Goal: Transaction & Acquisition: Purchase product/service

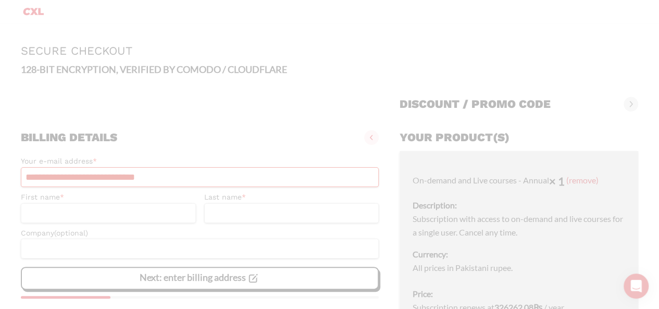
scroll to position [136, 0]
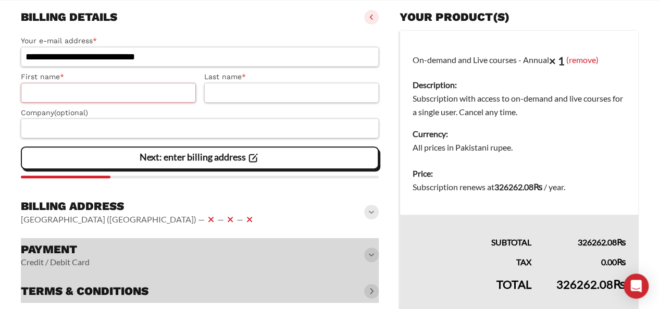
click at [117, 97] on input "First name *" at bounding box center [108, 93] width 175 height 20
type input "********"
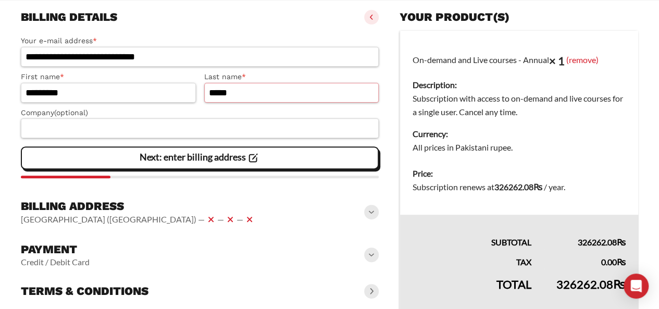
type input "*****"
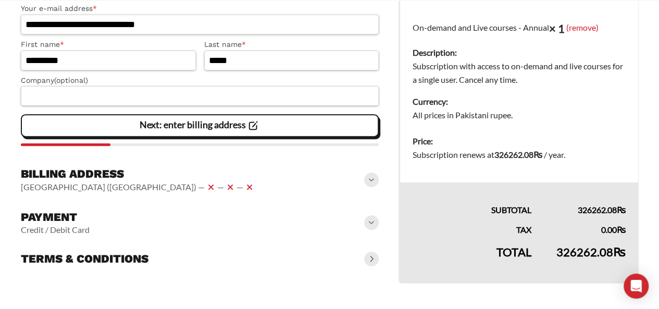
click at [145, 136] on span "Next: enter billing address" at bounding box center [200, 126] width 120 height 22
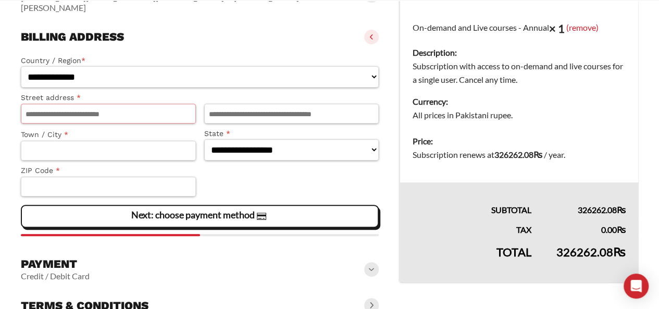
click at [84, 104] on input "Street address *" at bounding box center [108, 114] width 175 height 20
click at [151, 66] on select "**********" at bounding box center [200, 76] width 358 height 21
select select "**"
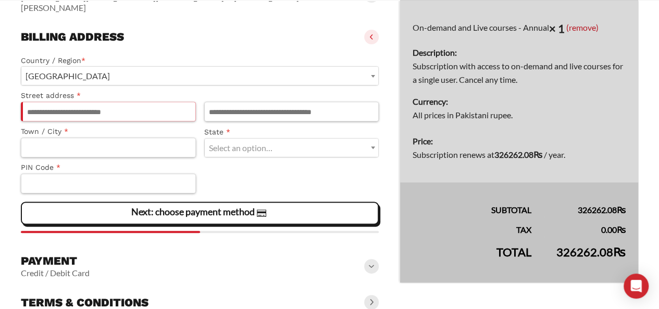
click at [111, 103] on input "Street address *" at bounding box center [108, 112] width 175 height 20
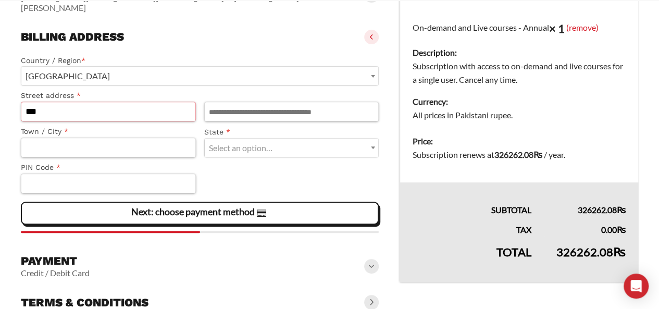
type input "*"
type input "*****"
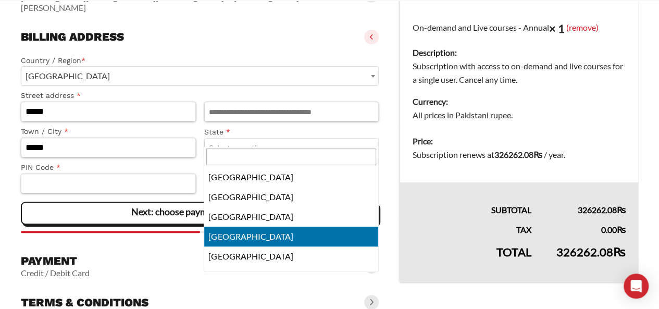
select select "**"
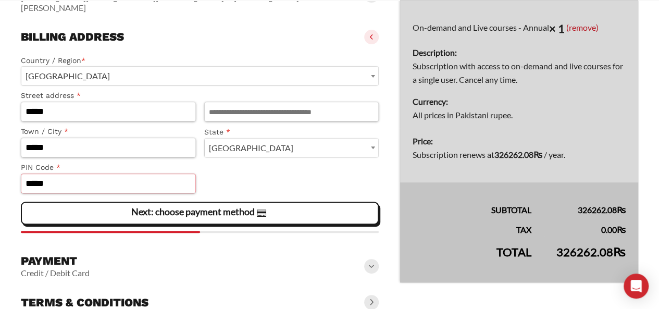
scroll to position [185, 0]
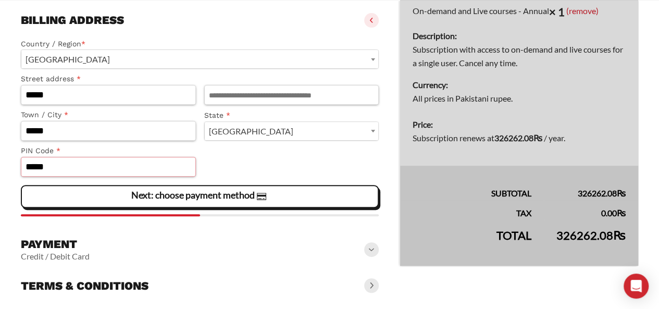
type input "*****"
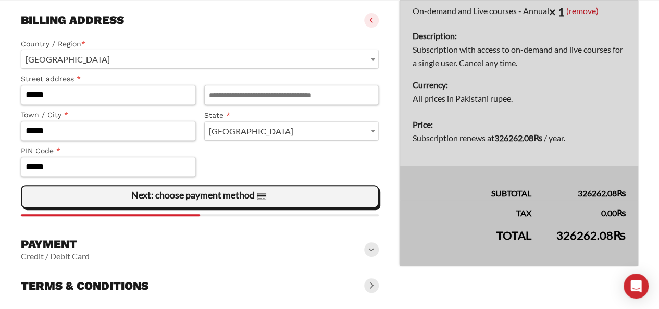
click at [196, 190] on span "Next: choose payment method" at bounding box center [200, 196] width 138 height 22
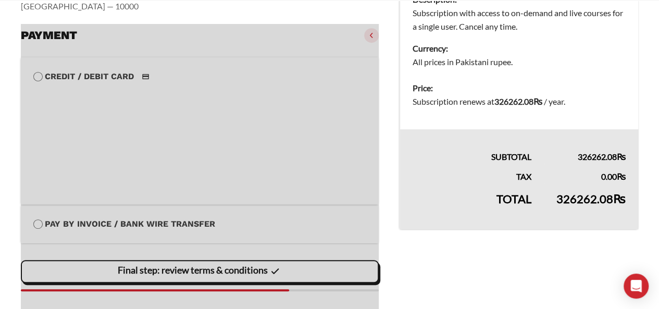
scroll to position [225, 0]
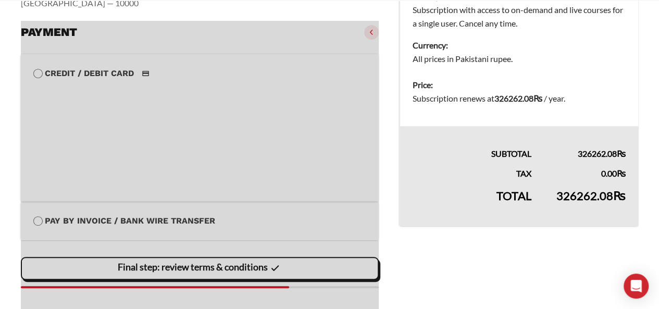
click at [145, 88] on div at bounding box center [200, 174] width 358 height 307
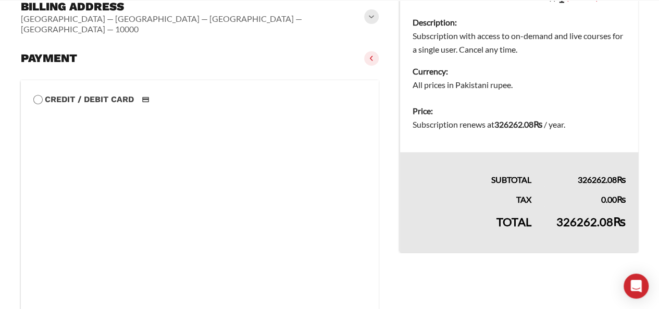
scroll to position [374, 0]
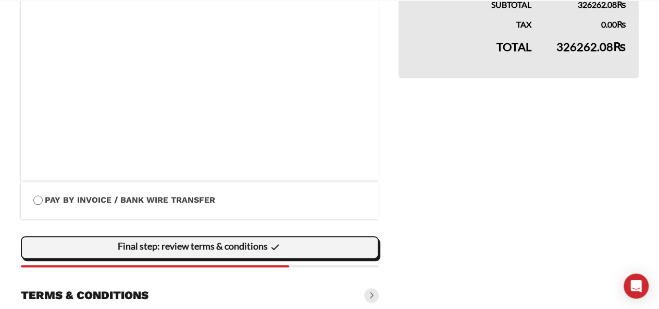
click at [0, 0] on slot "Final step: review terms & conditions" at bounding box center [0, 0] width 0 height 0
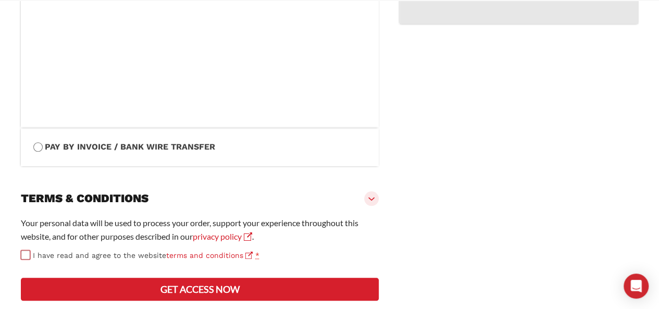
scroll to position [465, 0]
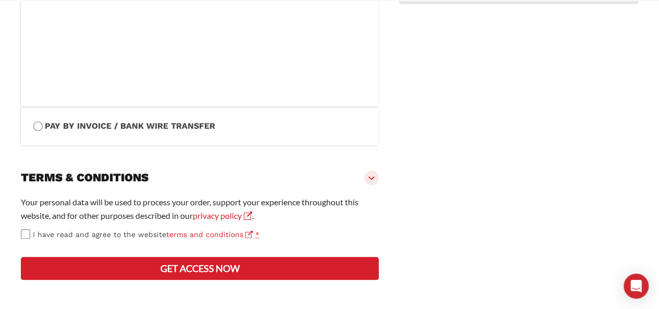
click at [176, 275] on button "Get access now" at bounding box center [200, 268] width 358 height 23
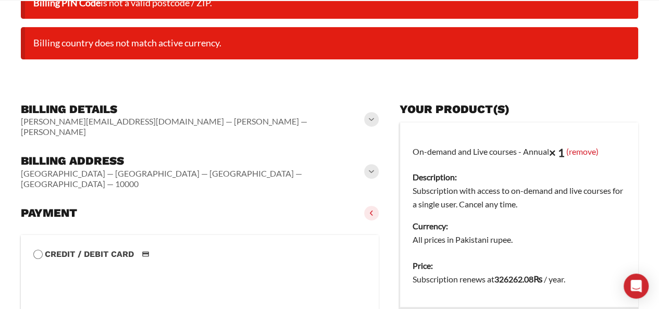
scroll to position [146, 0]
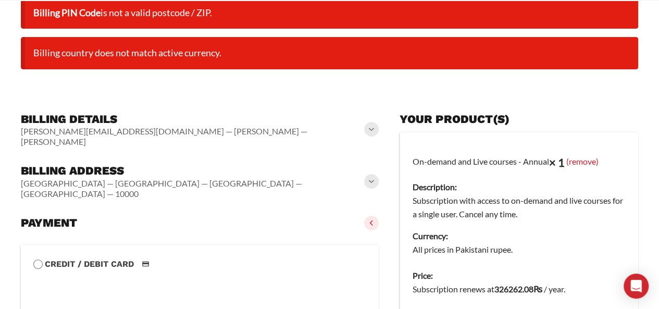
click at [371, 174] on span at bounding box center [371, 181] width 15 height 15
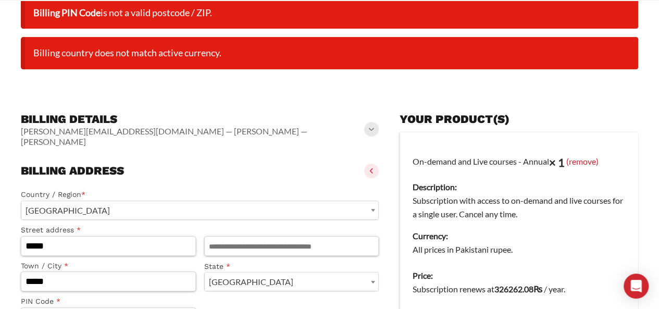
click at [92, 205] on span "[GEOGRAPHIC_DATA]" at bounding box center [199, 210] width 357 height 18
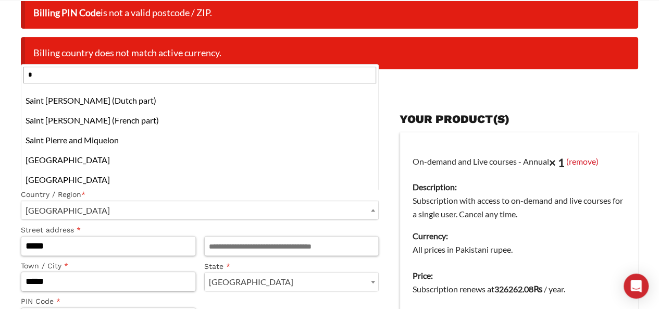
scroll to position [0, 0]
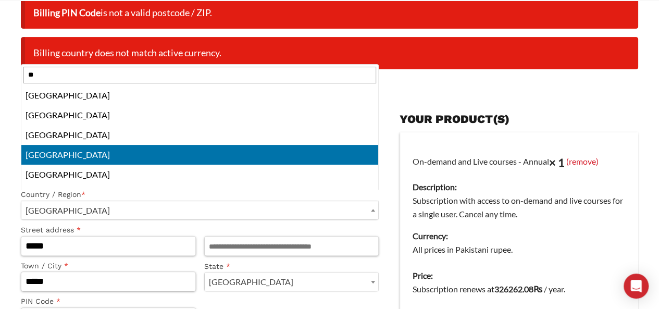
type input "***"
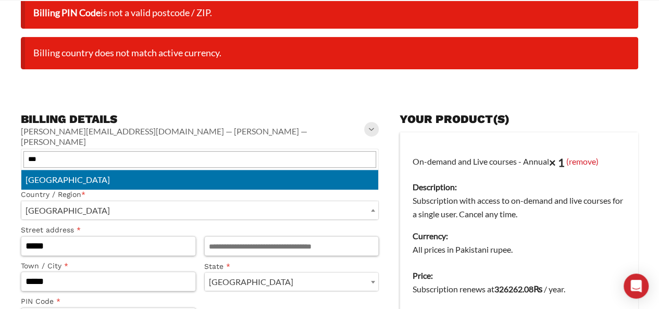
select select "**"
select select
select select "**"
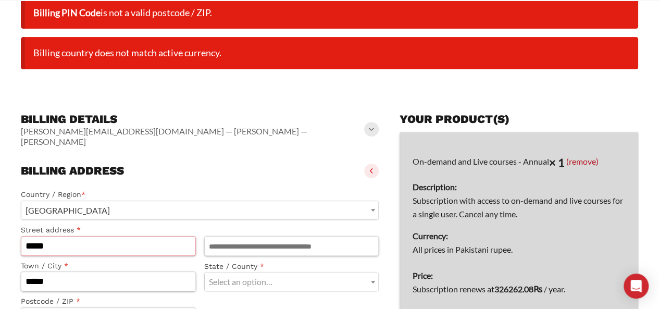
click at [91, 238] on input "*****" at bounding box center [108, 246] width 175 height 20
drag, startPoint x: 95, startPoint y: 238, endPoint x: 0, endPoint y: 235, distance: 94.8
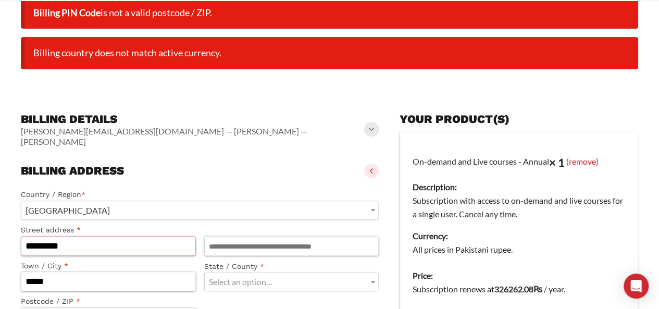
type input "*********"
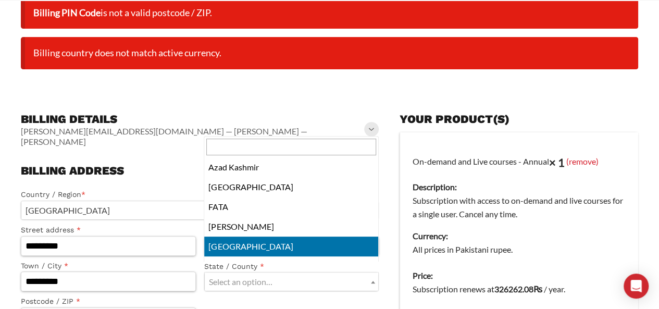
scroll to position [15, 0]
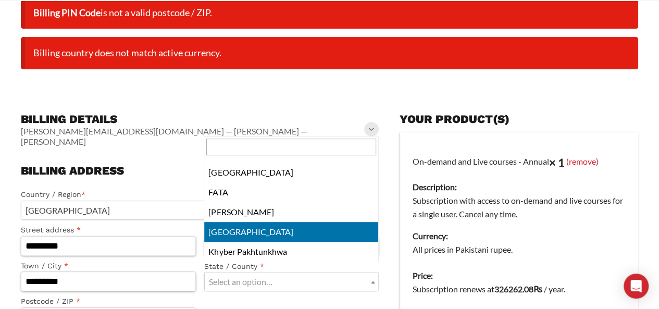
select select "**"
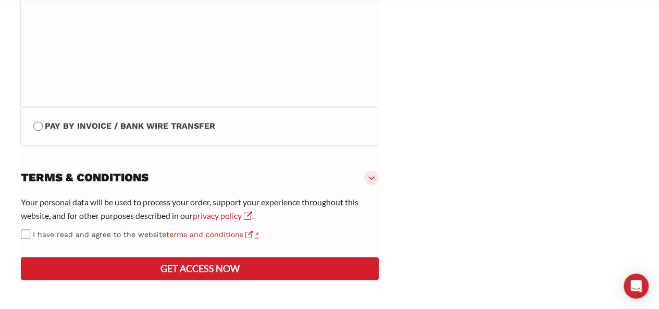
scroll to position [715, 0]
click at [178, 275] on button "Get access now" at bounding box center [200, 268] width 358 height 23
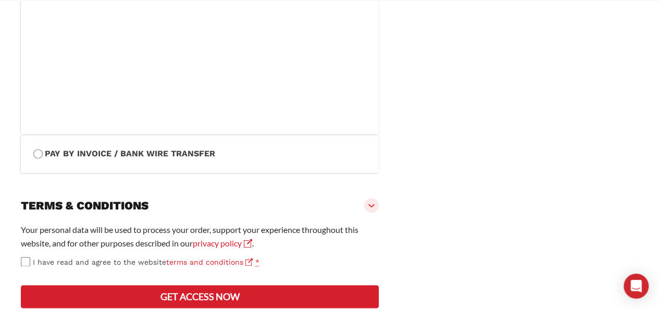
scroll to position [675, 0]
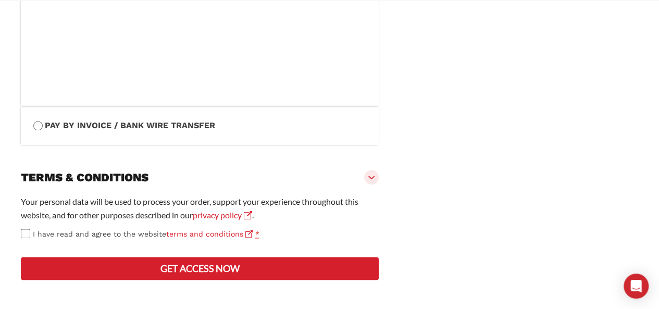
click at [177, 270] on button "Get access now" at bounding box center [200, 268] width 358 height 23
click at [168, 275] on button "Get access now" at bounding box center [200, 268] width 358 height 23
click at [169, 268] on button "Get access now" at bounding box center [200, 268] width 358 height 23
click at [159, 281] on div "Your personal data will be used to process your order, support your experience …" at bounding box center [200, 238] width 358 height 87
click at [189, 272] on button "Get access now" at bounding box center [200, 268] width 358 height 23
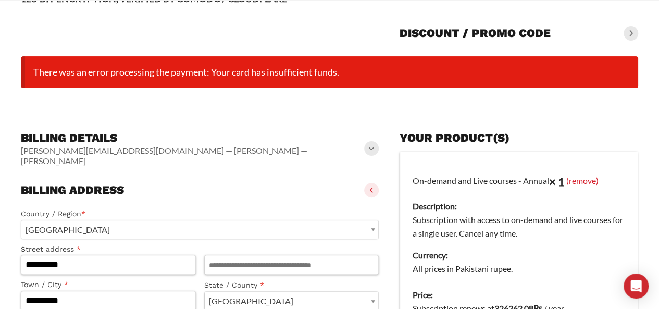
scroll to position [82, 0]
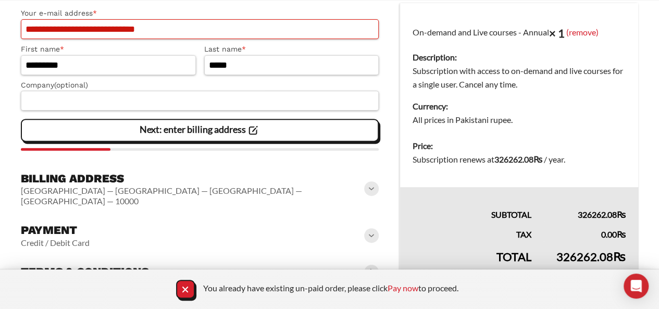
scroll to position [169, 0]
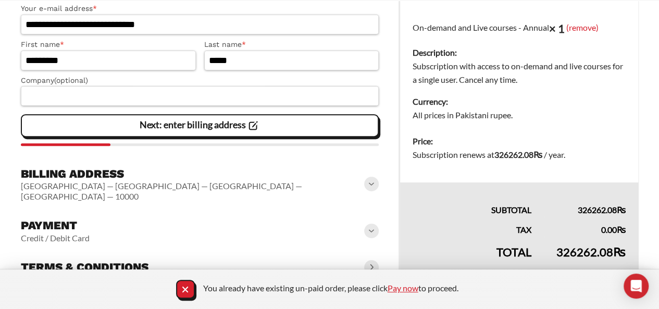
click at [394, 292] on link "Pay now" at bounding box center [403, 288] width 31 height 10
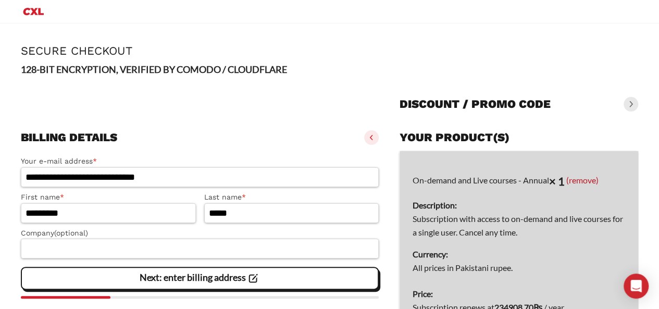
click at [587, 177] on div at bounding box center [519, 293] width 239 height 284
click at [585, 181] on div at bounding box center [519, 293] width 239 height 284
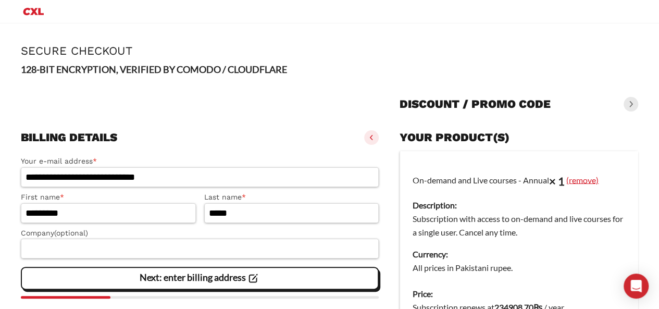
click at [584, 177] on link "(remove)" at bounding box center [582, 179] width 32 height 10
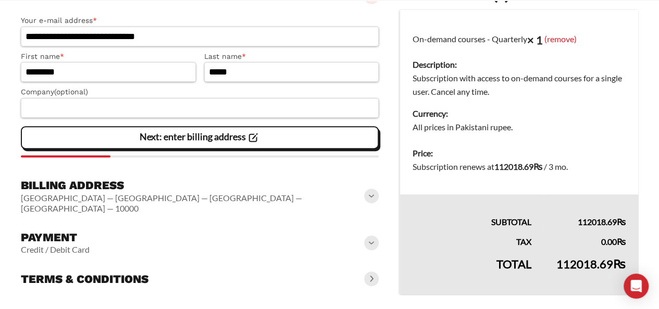
scroll to position [210, 0]
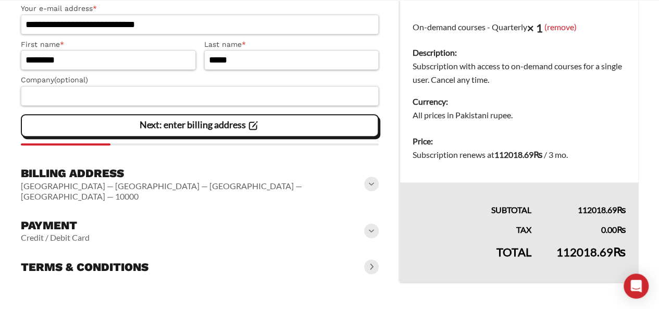
click at [0, 0] on slot "Next: enter billing address" at bounding box center [0, 0] width 0 height 0
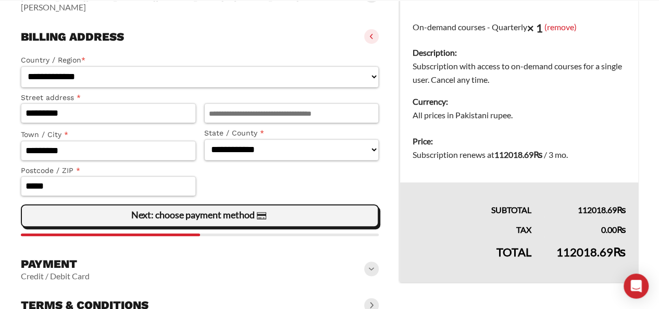
click at [200, 205] on span "Next: choose payment method" at bounding box center [200, 216] width 138 height 22
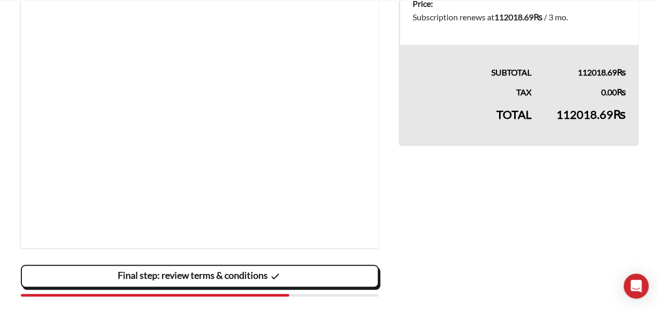
scroll to position [377, 0]
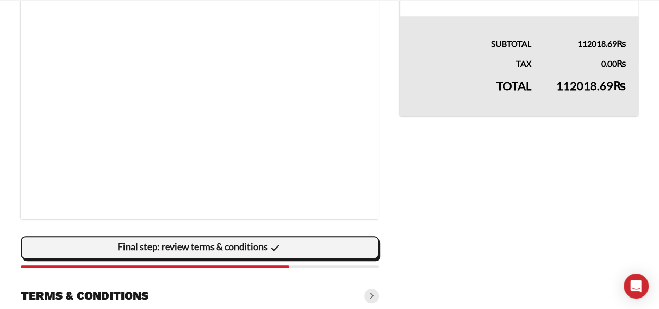
click at [297, 237] on div "Final step: review terms & conditions" at bounding box center [200, 247] width 344 height 21
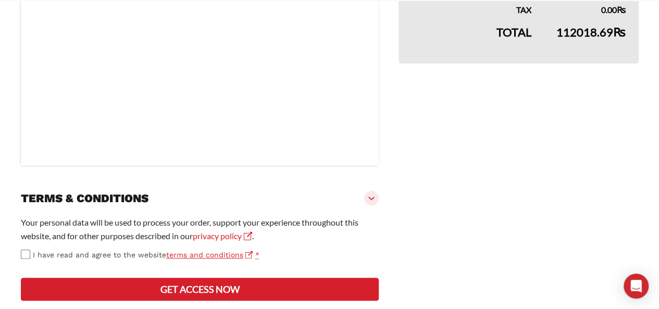
scroll to position [441, 0]
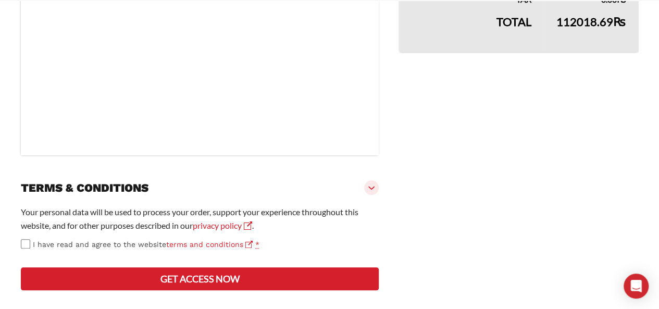
click at [32, 239] on label "I have read and agree to the website terms and conditions *" at bounding box center [200, 245] width 358 height 12
click at [208, 290] on button "Get access now" at bounding box center [200, 278] width 358 height 23
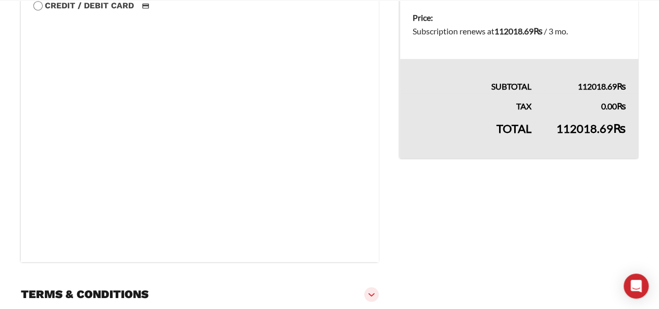
scroll to position [497, 0]
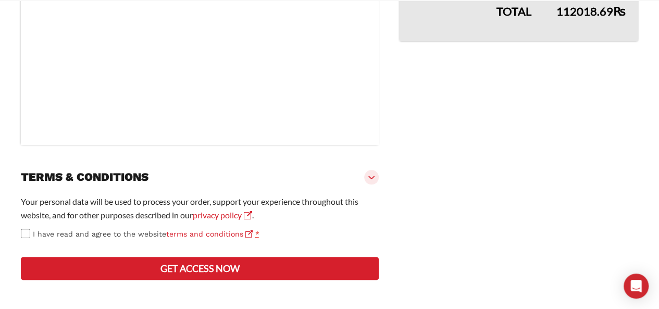
click at [146, 265] on button "Get access now" at bounding box center [200, 268] width 358 height 23
click at [146, 268] on button "Get access now" at bounding box center [200, 268] width 358 height 23
drag, startPoint x: 155, startPoint y: 266, endPoint x: 179, endPoint y: 255, distance: 26.1
click at [179, 255] on div "Your personal data will be used to process your order, support your experience …" at bounding box center [200, 238] width 358 height 87
click at [176, 261] on button "Get access now" at bounding box center [200, 268] width 358 height 23
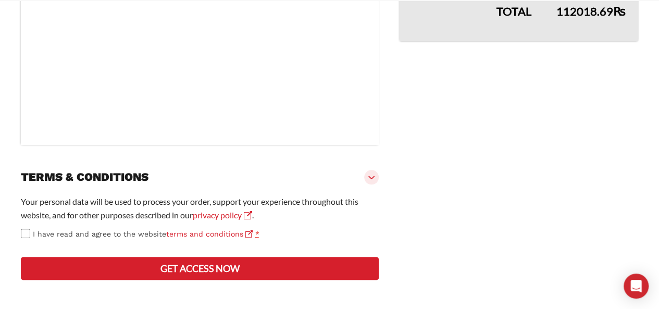
click at [232, 272] on button "Get access now" at bounding box center [200, 268] width 358 height 23
click at [151, 258] on button "Get access now" at bounding box center [200, 268] width 358 height 23
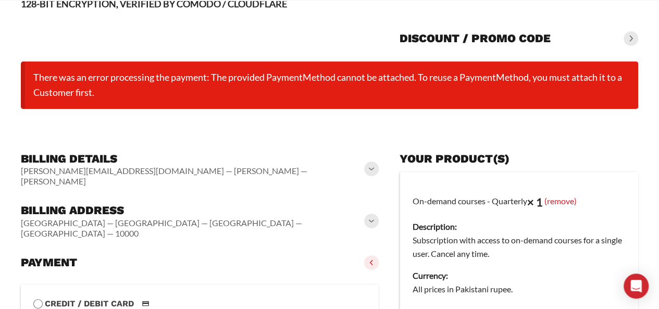
scroll to position [513, 0]
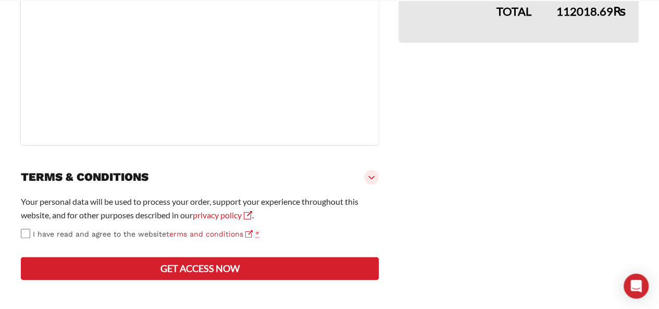
click at [132, 272] on button "Get access now" at bounding box center [200, 268] width 358 height 23
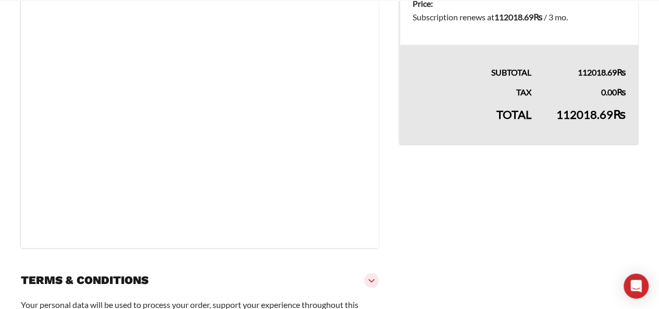
scroll to position [497, 0]
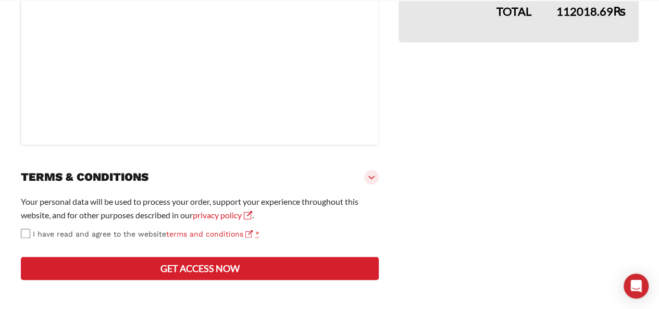
click at [124, 270] on button "Get access now" at bounding box center [200, 268] width 358 height 23
click at [85, 269] on button "Get access now" at bounding box center [200, 268] width 358 height 23
click at [148, 264] on button "Get access now" at bounding box center [200, 268] width 358 height 23
click at [159, 263] on button "Get access now" at bounding box center [200, 268] width 358 height 23
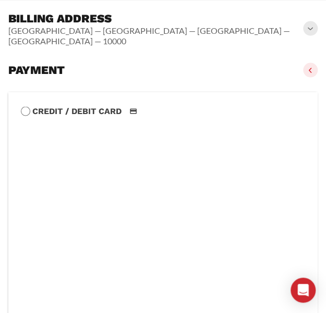
scroll to position [722, 0]
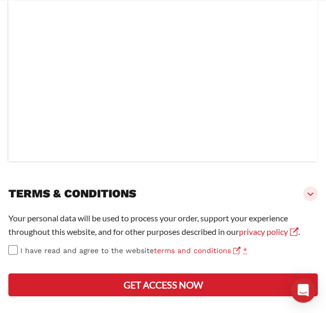
click at [158, 286] on button "Get access now" at bounding box center [162, 284] width 309 height 23
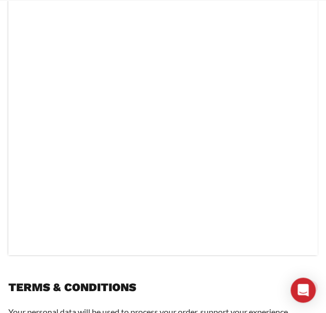
scroll to position [706, 0]
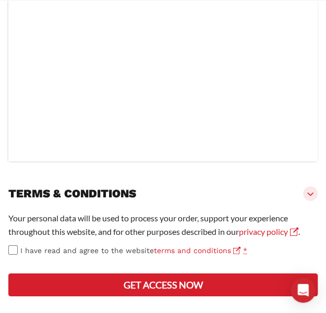
click at [171, 283] on button "Get access now" at bounding box center [162, 284] width 309 height 23
click at [159, 290] on button "Get access now" at bounding box center [162, 284] width 309 height 23
click at [195, 282] on button "Get access now" at bounding box center [162, 284] width 309 height 23
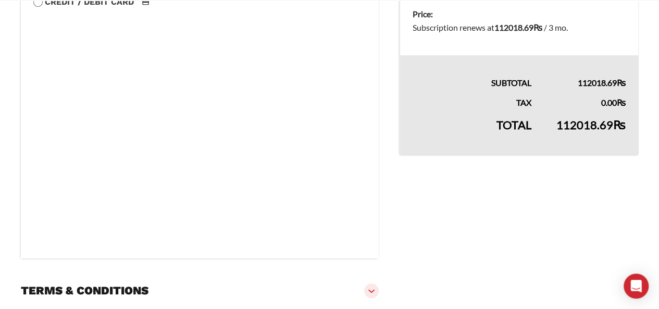
scroll to position [497, 0]
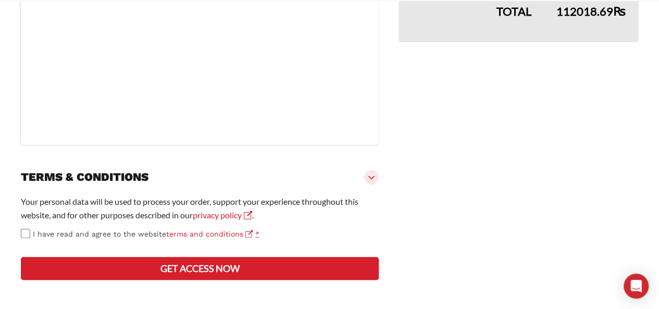
click at [247, 277] on button "Get access now" at bounding box center [200, 268] width 358 height 23
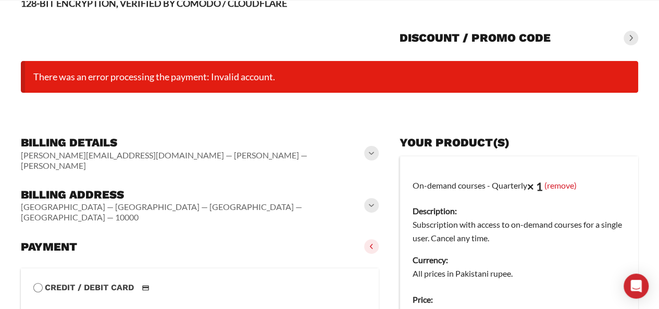
scroll to position [82, 0]
